Goal: Task Accomplishment & Management: Manage account settings

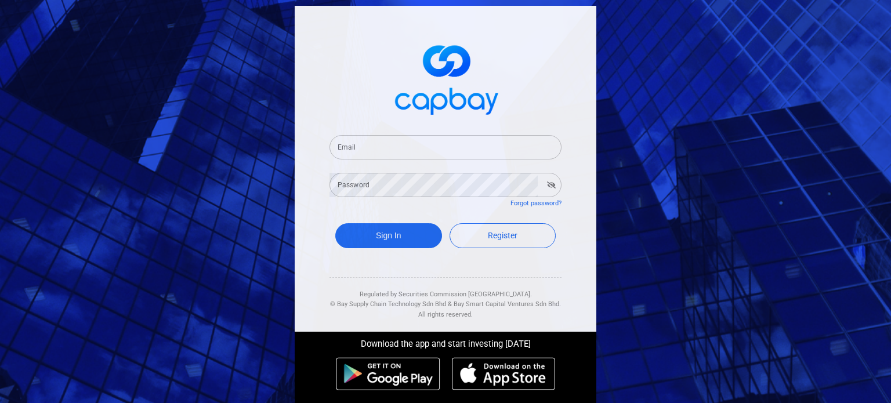
click at [443, 143] on input "Email" at bounding box center [445, 147] width 232 height 24
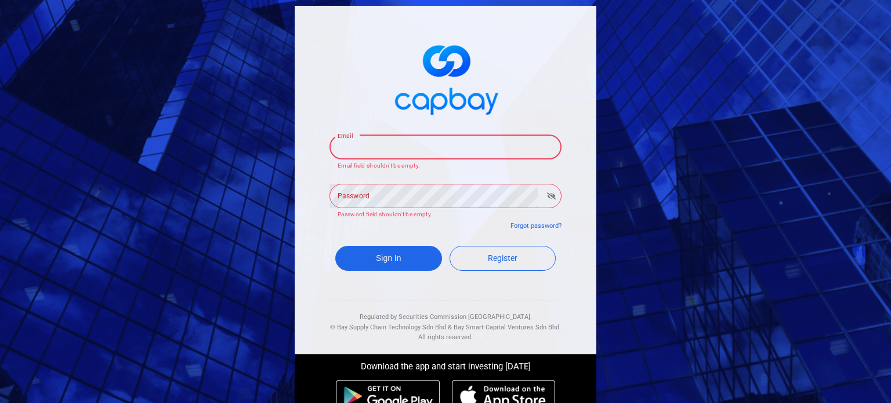
click at [430, 150] on input "Email" at bounding box center [445, 147] width 232 height 24
paste input "[EMAIL_ADDRESS][DOMAIN_NAME]"
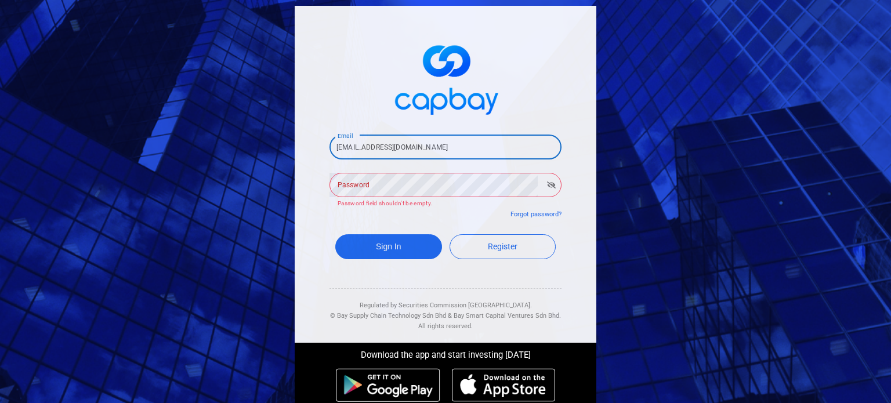
type input "[EMAIL_ADDRESS][DOMAIN_NAME]"
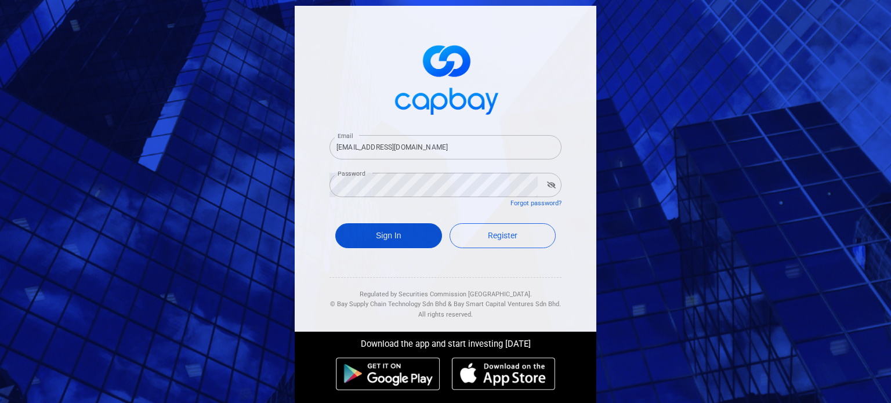
click at [383, 231] on button "Sign In" at bounding box center [388, 235] width 107 height 25
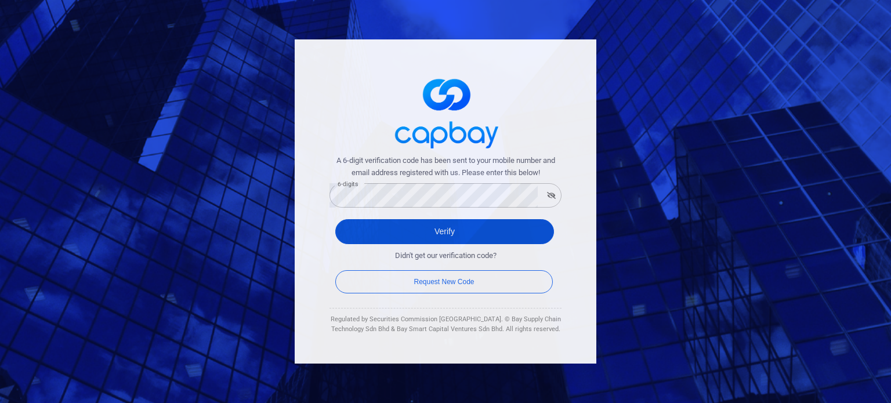
click at [366, 230] on button "Verify" at bounding box center [444, 231] width 219 height 25
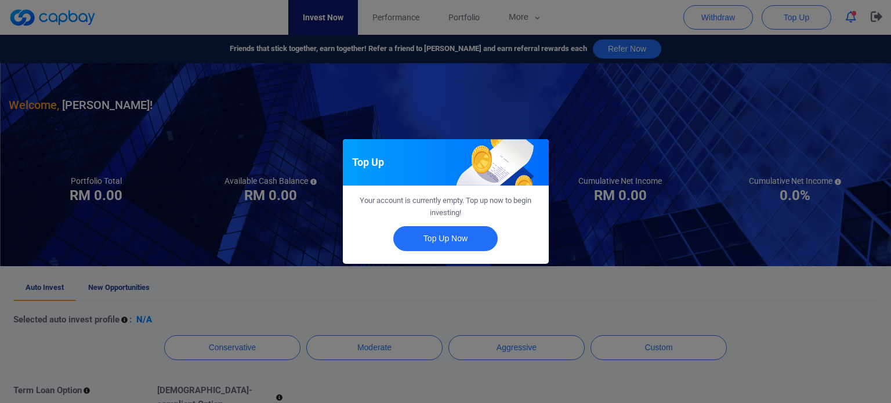
click at [442, 281] on div "Top Up Your account is currently empty. Top up now to begin investing! Top Up N…" at bounding box center [445, 201] width 891 height 403
click at [425, 171] on div "Auto Invest" at bounding box center [446, 162] width 206 height 46
click at [463, 173] on div "Auto Invest" at bounding box center [446, 162] width 206 height 46
click at [451, 237] on button "Close" at bounding box center [445, 238] width 104 height 25
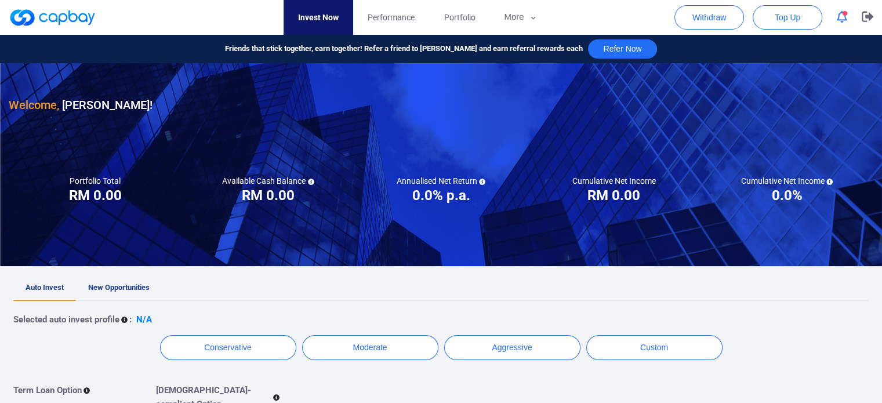
click at [498, 314] on div "Selected auto invest profile : N/A" at bounding box center [440, 320] width 855 height 14
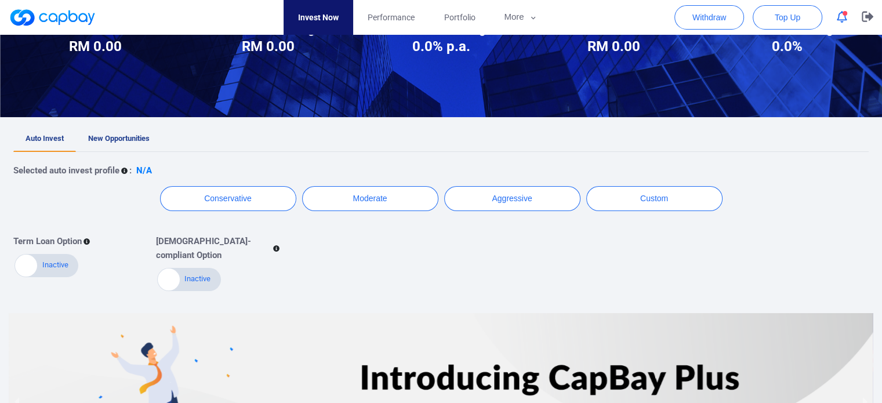
scroll to position [219, 0]
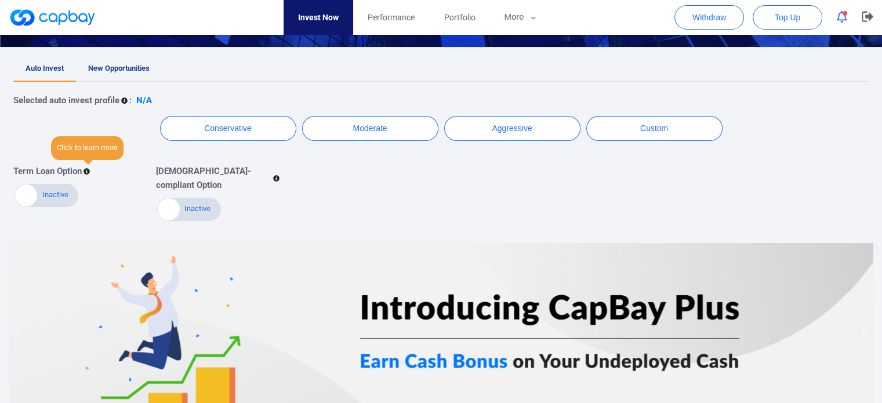
click at [89, 172] on icon at bounding box center [86, 172] width 6 height 6
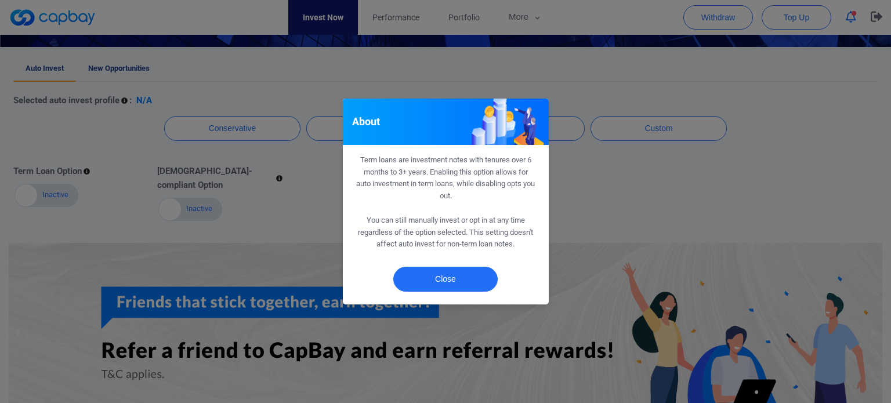
click at [640, 193] on div "About Term loans are investment notes with tenures over 6 months to 3+ years. E…" at bounding box center [445, 201] width 891 height 403
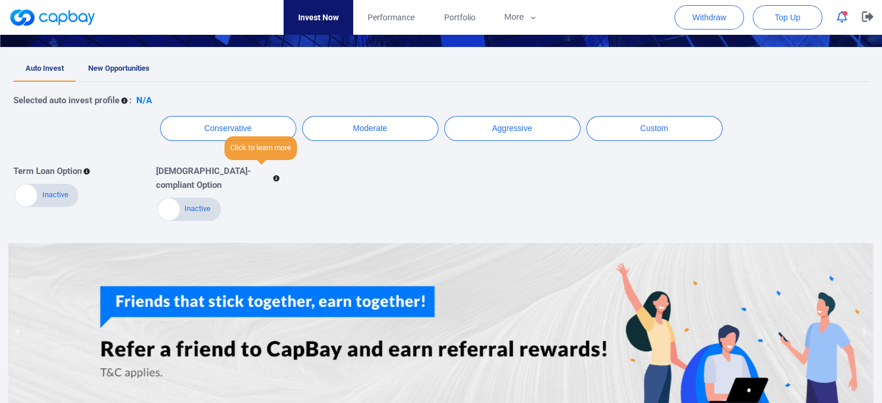
click at [273, 176] on icon at bounding box center [276, 179] width 6 height 6
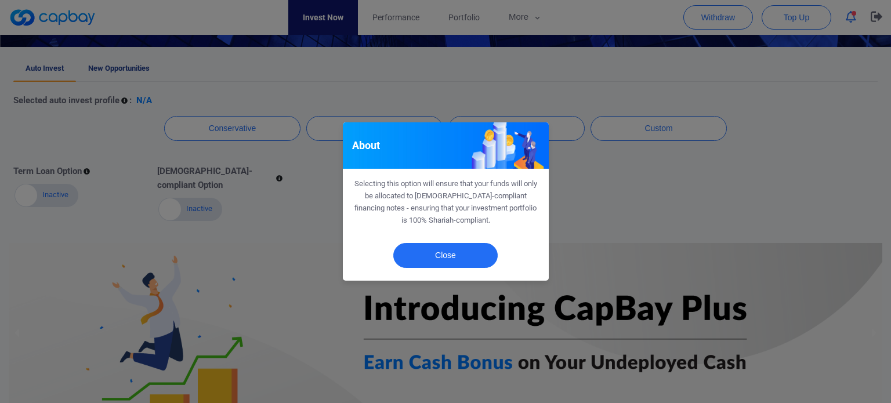
click at [266, 187] on div "About Selecting this option will ensure that your funds will only be allocated …" at bounding box center [445, 201] width 891 height 403
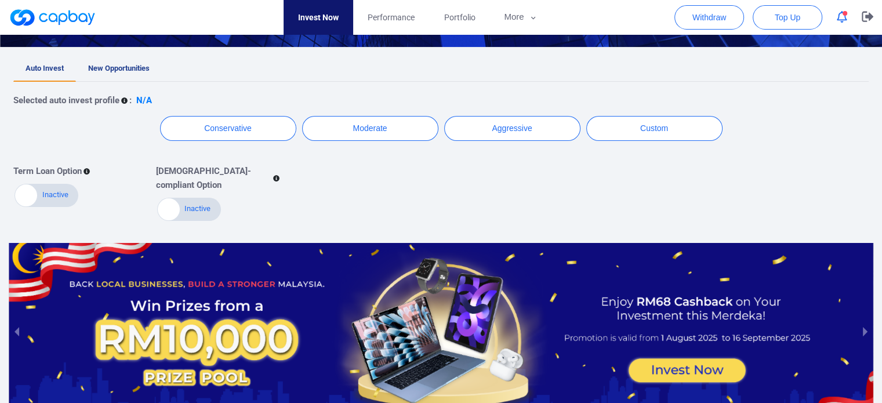
scroll to position [161, 0]
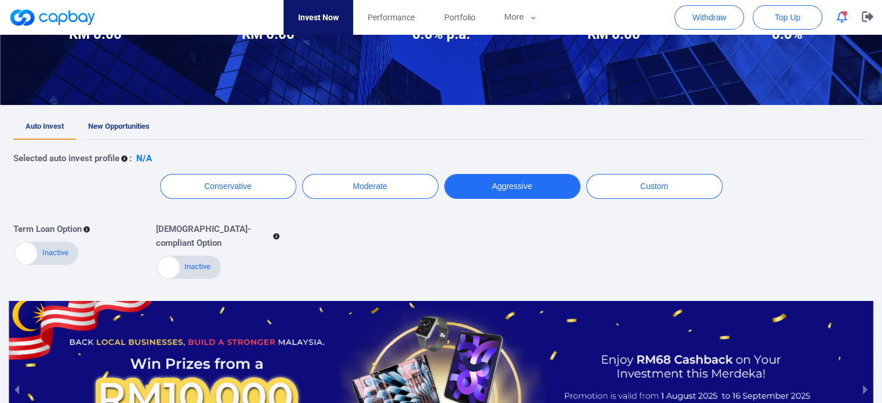
click at [522, 184] on button "Aggressive" at bounding box center [512, 186] width 136 height 25
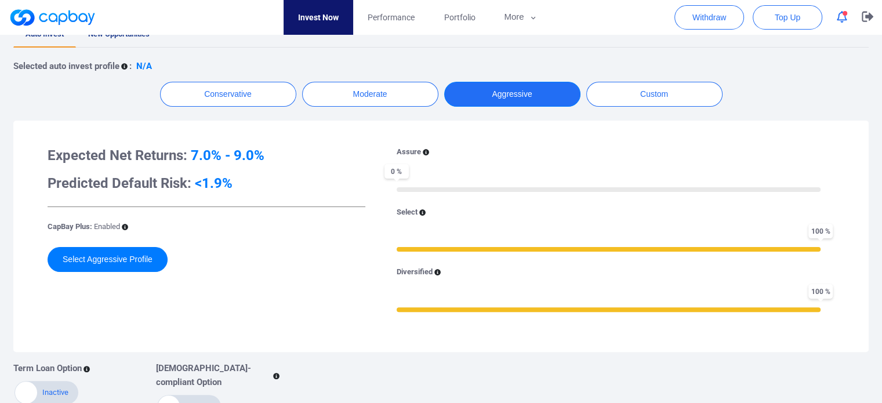
scroll to position [277, 0]
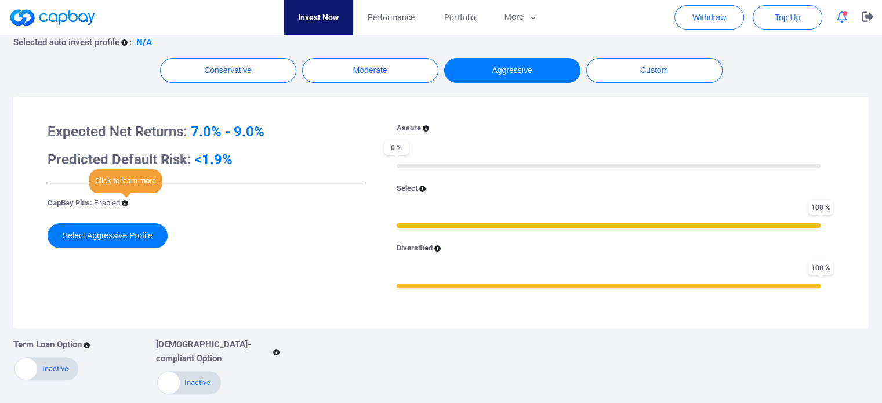
click at [124, 202] on icon at bounding box center [125, 203] width 6 height 6
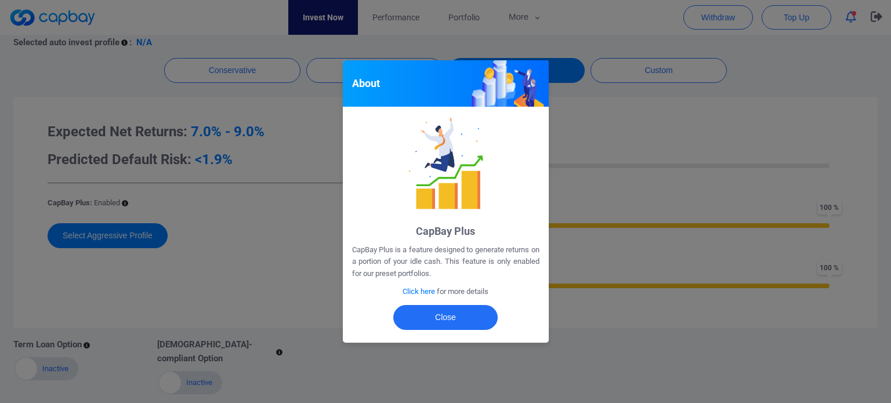
click at [458, 275] on p "CapBay Plus is a feature designed to generate returns on a portion of your idle…" at bounding box center [445, 262] width 187 height 36
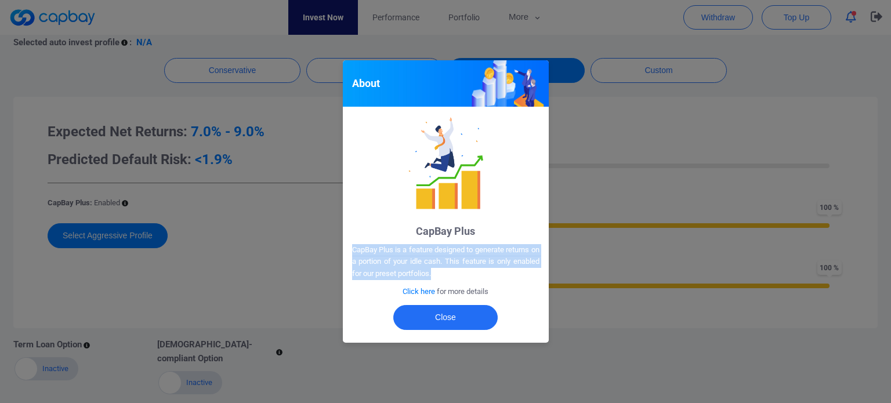
drag, startPoint x: 477, startPoint y: 275, endPoint x: 336, endPoint y: 247, distance: 143.7
click at [336, 247] on div "About CapBay Plus CapBay Plus is a feature designed to generate returns on a po…" at bounding box center [445, 201] width 891 height 403
click at [328, 255] on div "About CapBay Plus CapBay Plus is a feature designed to generate returns on a po…" at bounding box center [445, 201] width 891 height 403
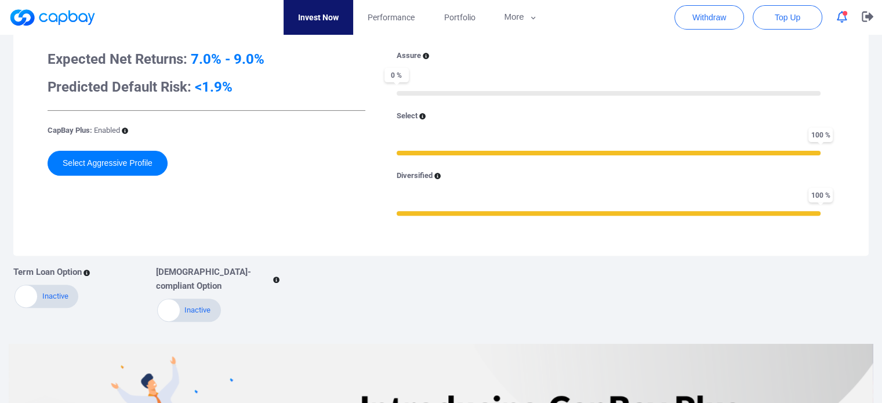
scroll to position [290, 0]
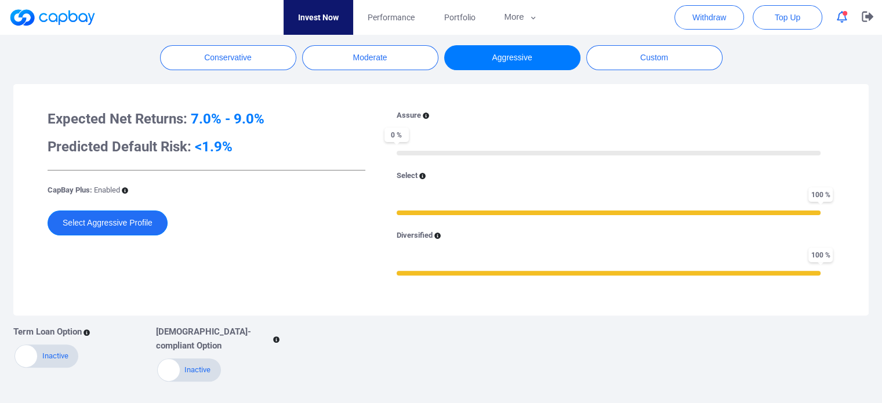
click at [143, 220] on button "Select Aggressive Profile" at bounding box center [108, 222] width 120 height 25
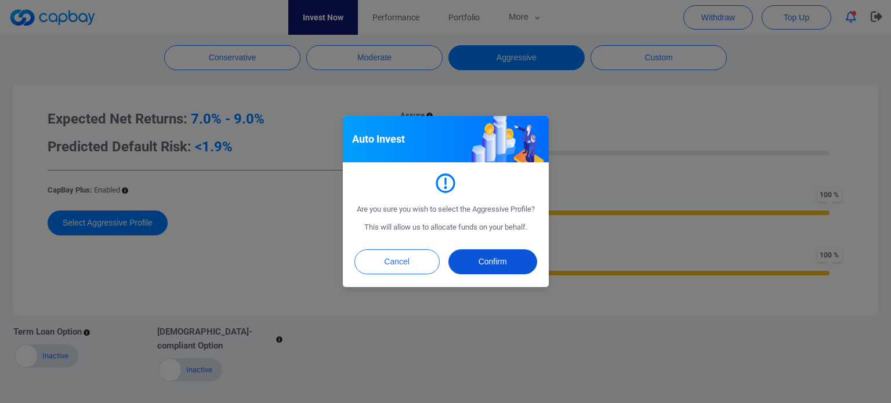
click at [484, 259] on button "Confirm" at bounding box center [492, 261] width 89 height 25
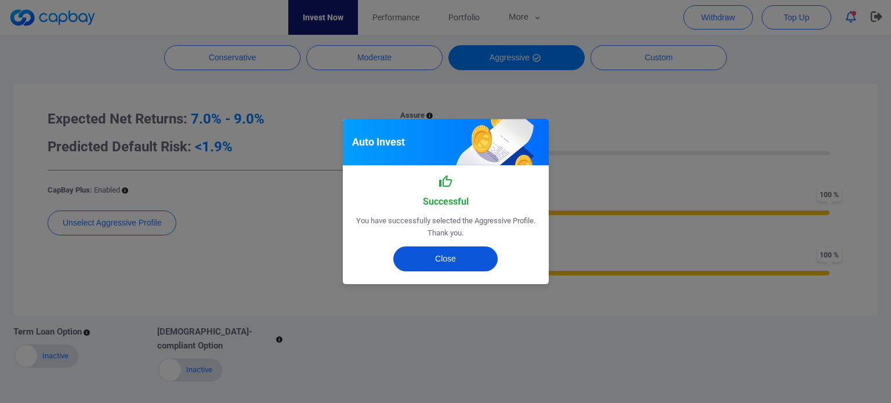
click at [438, 266] on button "Close" at bounding box center [445, 258] width 104 height 25
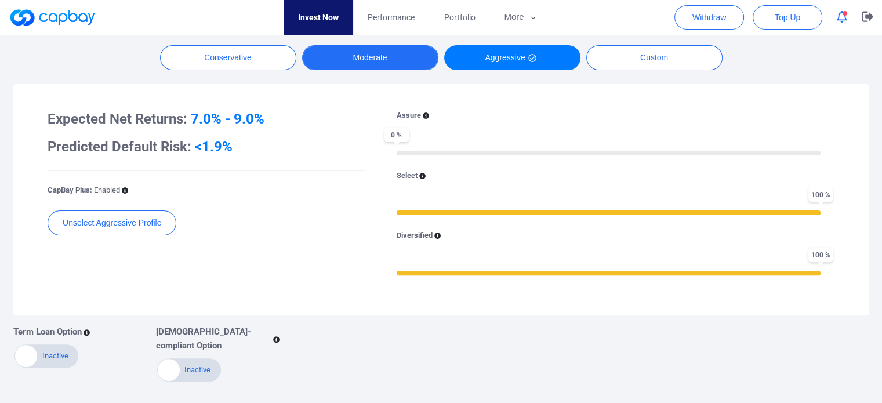
click at [373, 52] on button "Moderate" at bounding box center [370, 57] width 136 height 25
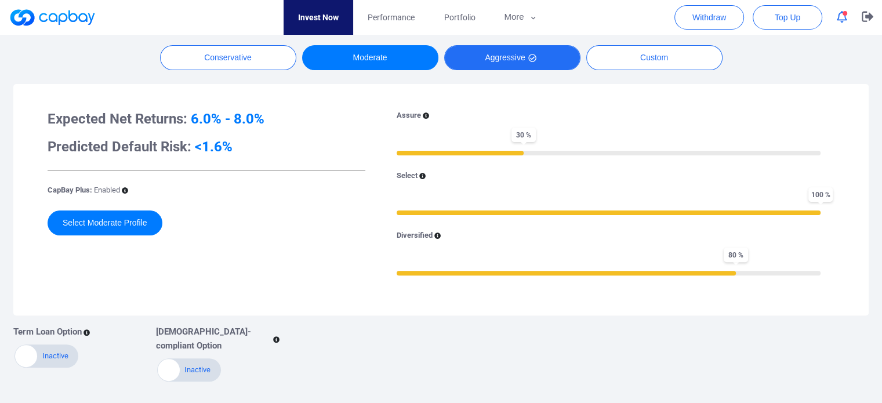
click at [515, 64] on button "Aggressive" at bounding box center [512, 57] width 136 height 25
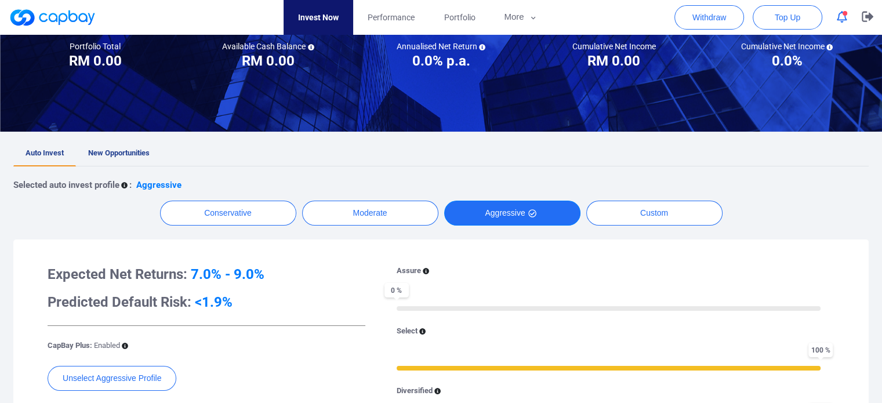
scroll to position [116, 0]
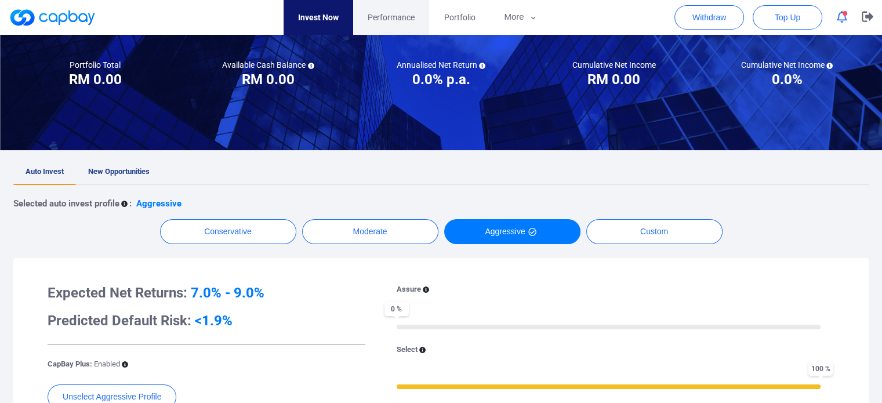
click at [390, 20] on span "Performance" at bounding box center [391, 17] width 47 height 13
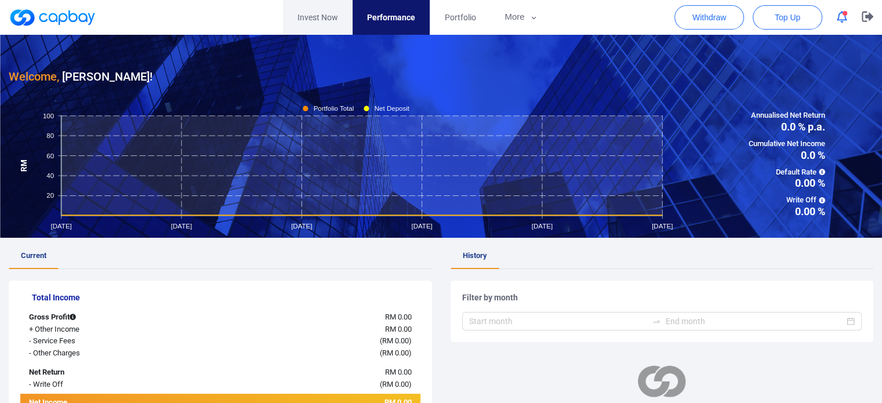
click at [325, 16] on link "Invest Now" at bounding box center [318, 17] width 70 height 35
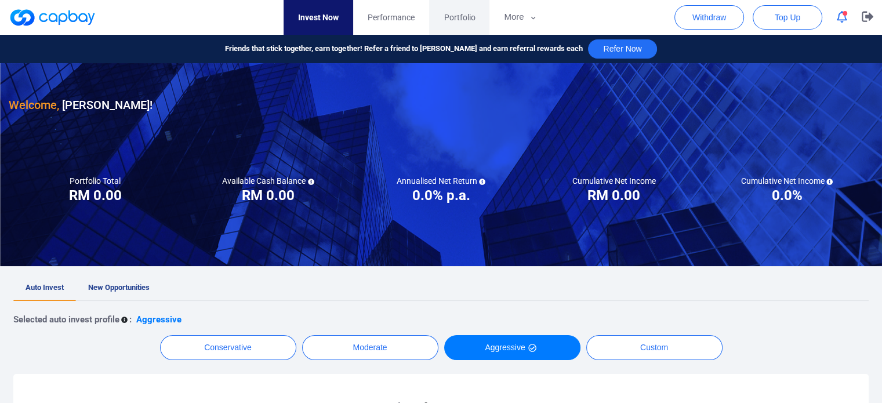
click at [459, 18] on span "Portfolio" at bounding box center [459, 17] width 31 height 13
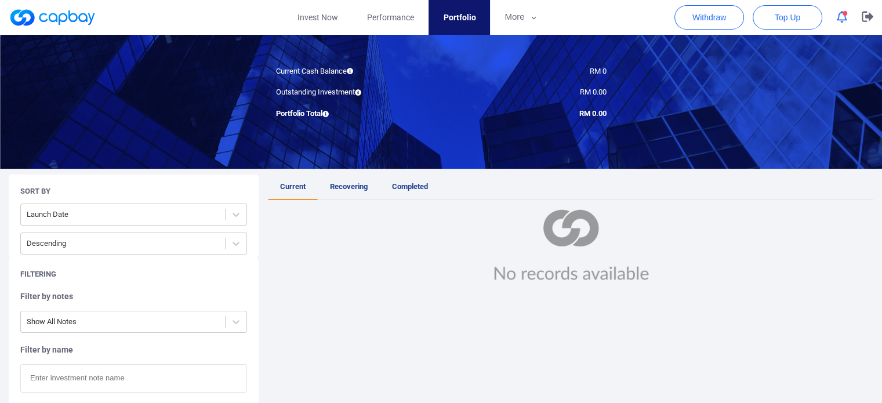
scroll to position [97, 0]
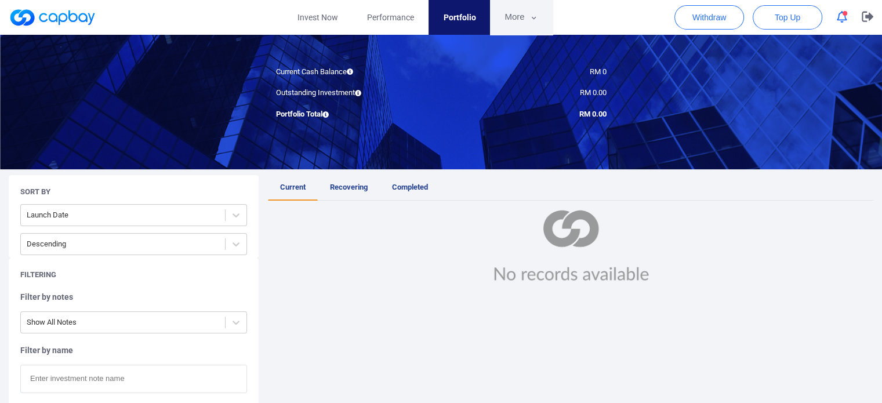
click at [521, 16] on button "More" at bounding box center [521, 17] width 62 height 35
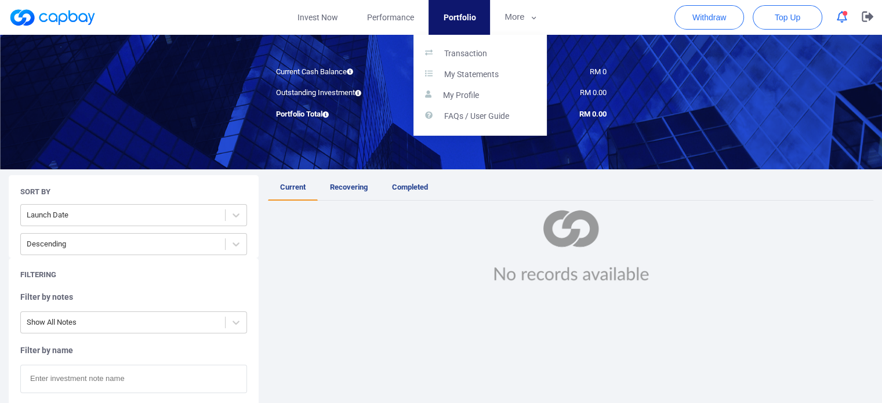
click at [524, 17] on button "button" at bounding box center [441, 201] width 882 height 403
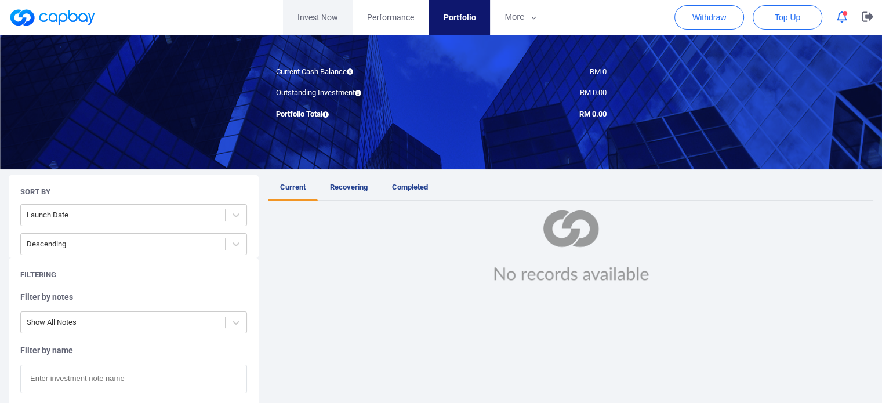
click at [318, 12] on link "Invest Now" at bounding box center [318, 17] width 70 height 35
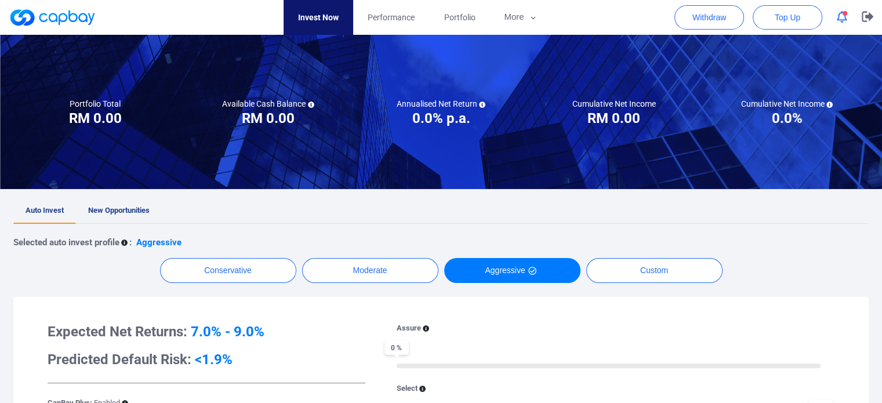
scroll to position [174, 0]
